Goal: Check status: Check status

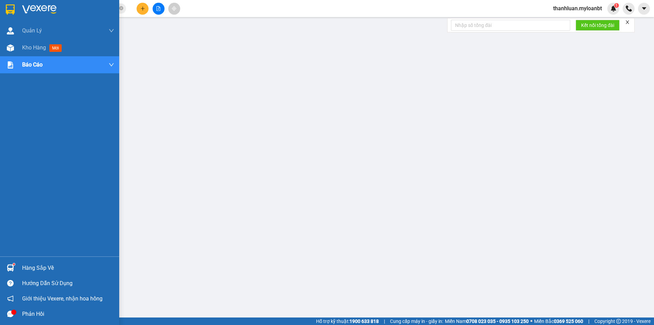
click at [16, 273] on div "Hàng sắp về" at bounding box center [59, 267] width 119 height 15
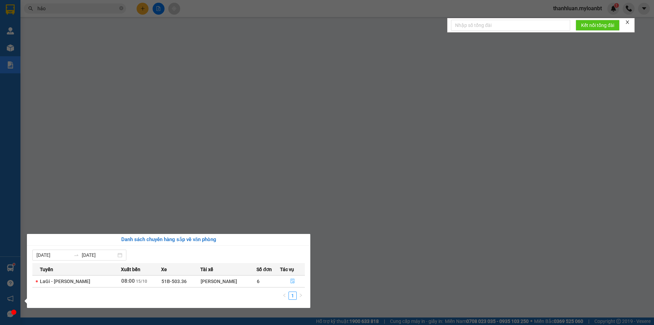
click at [290, 281] on icon "file-done" at bounding box center [292, 280] width 5 height 5
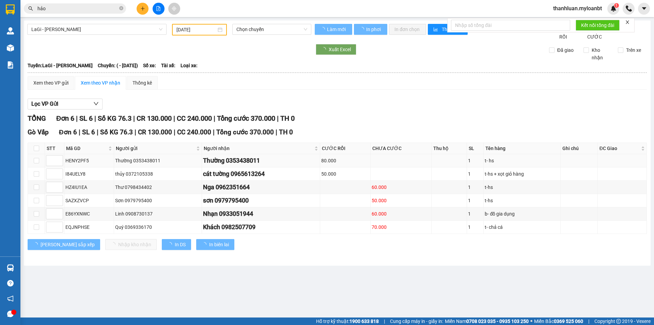
type input "[DATE]"
